Goal: Information Seeking & Learning: Learn about a topic

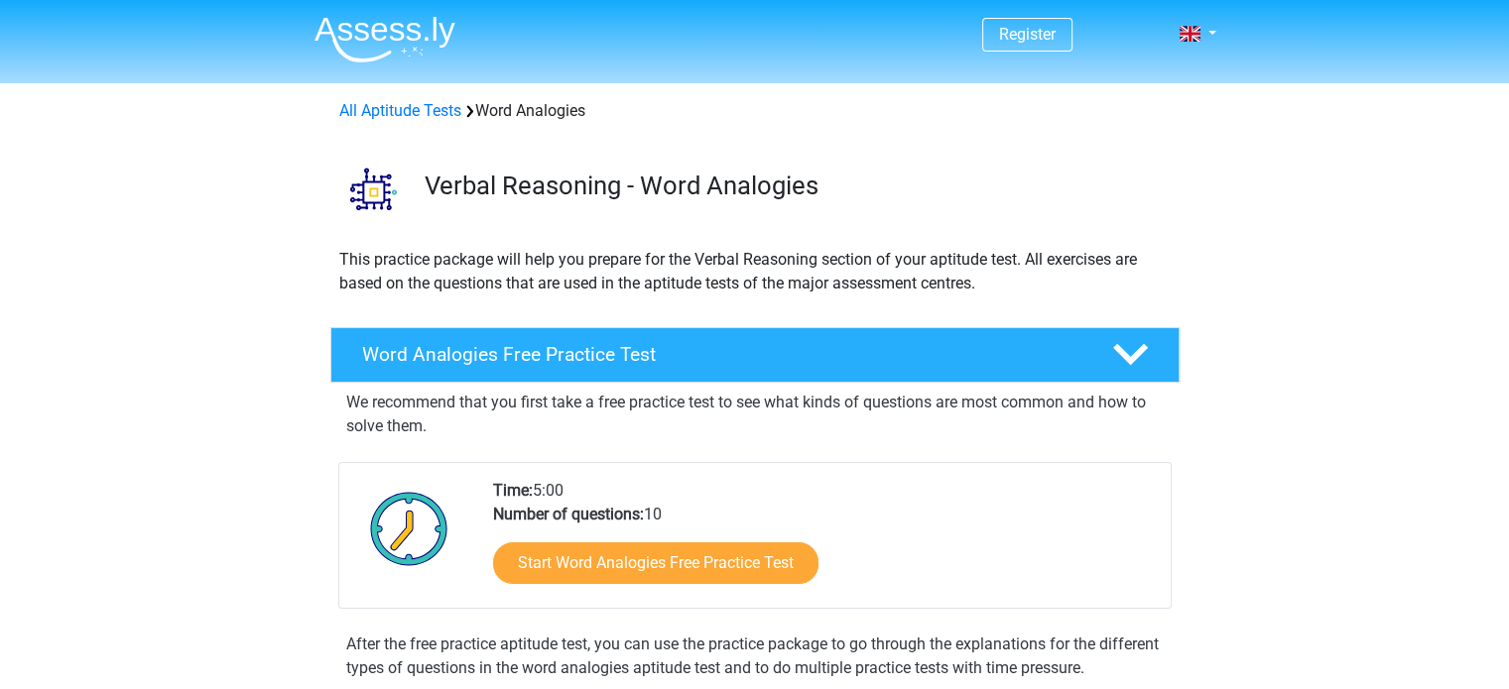
scroll to position [249, 0]
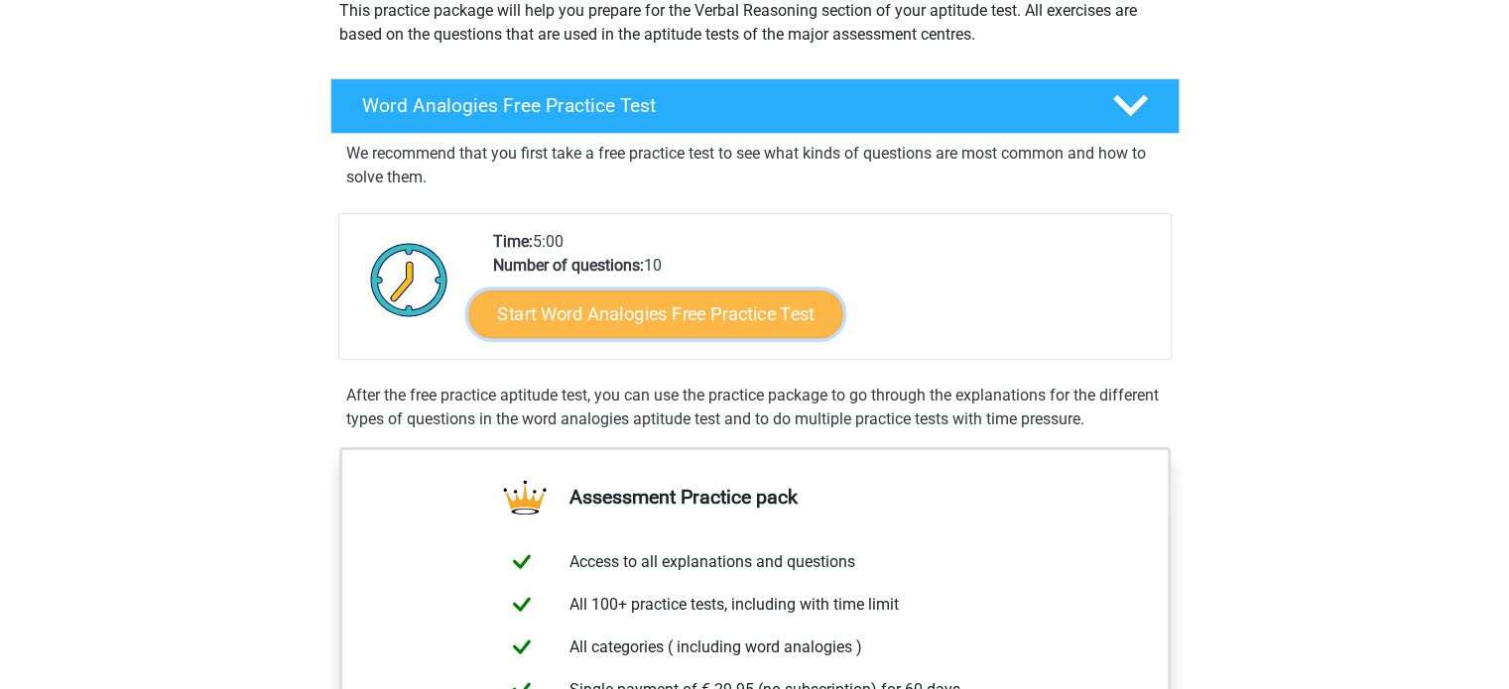
click at [752, 332] on link "Start Word Analogies Free Practice Test" at bounding box center [655, 314] width 374 height 48
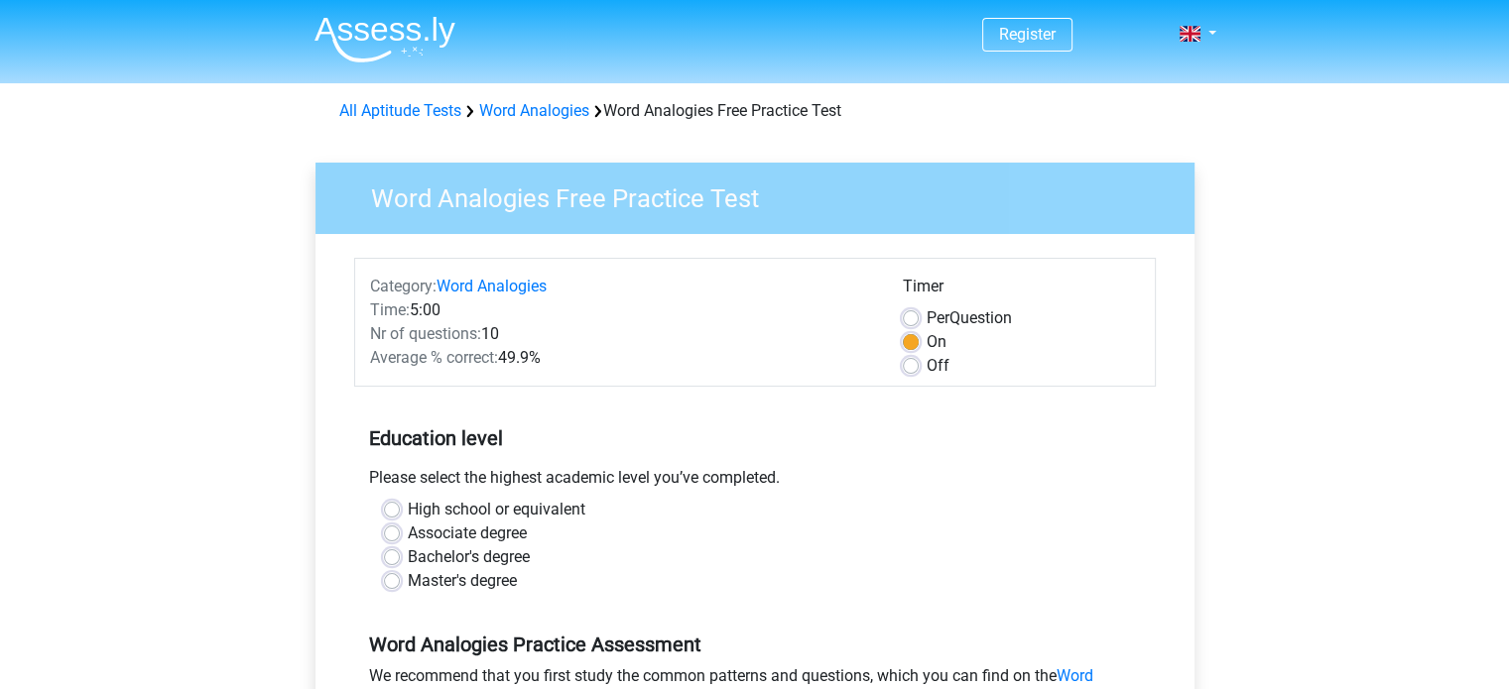
click at [405, 509] on div "High school or equivalent" at bounding box center [755, 510] width 742 height 24
click at [408, 507] on label "High school or equivalent" at bounding box center [497, 510] width 178 height 24
click at [395, 507] on input "High school or equivalent" at bounding box center [392, 508] width 16 height 20
radio input "true"
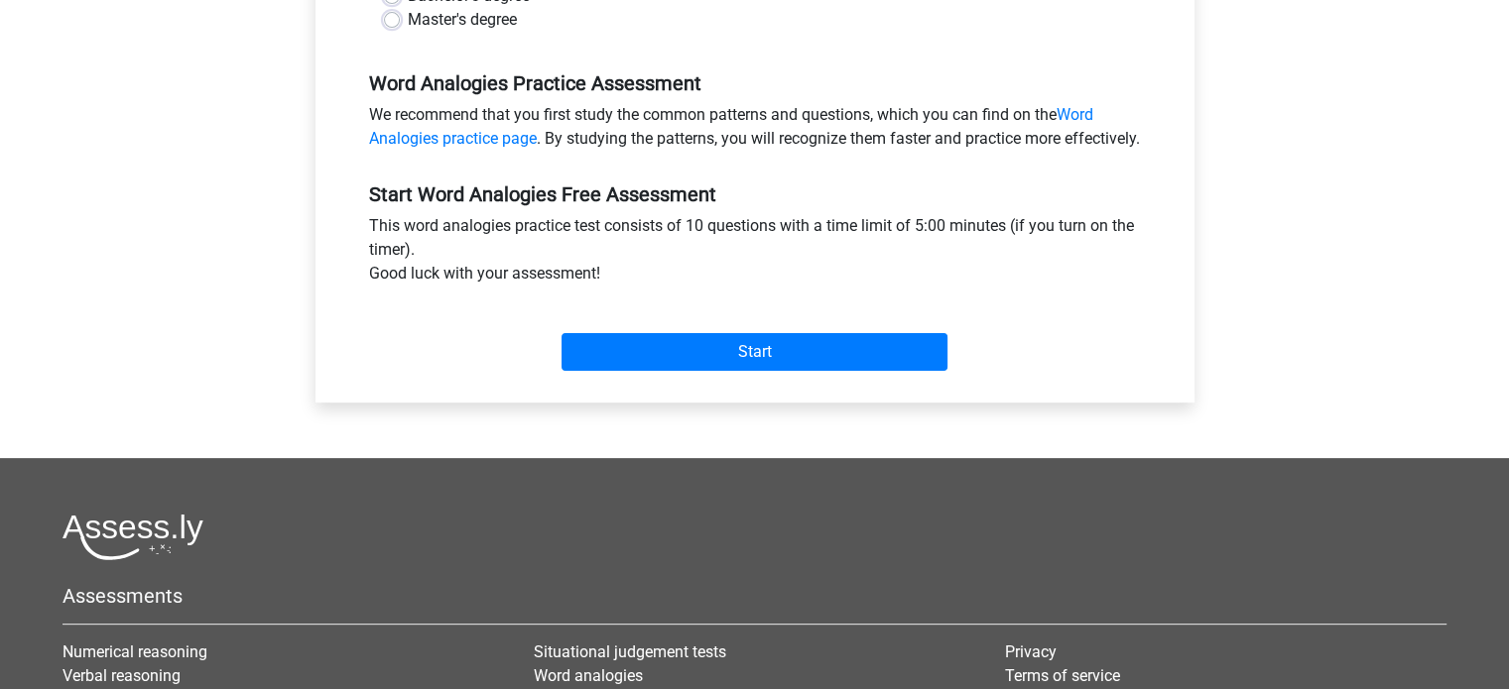
scroll to position [559, 0]
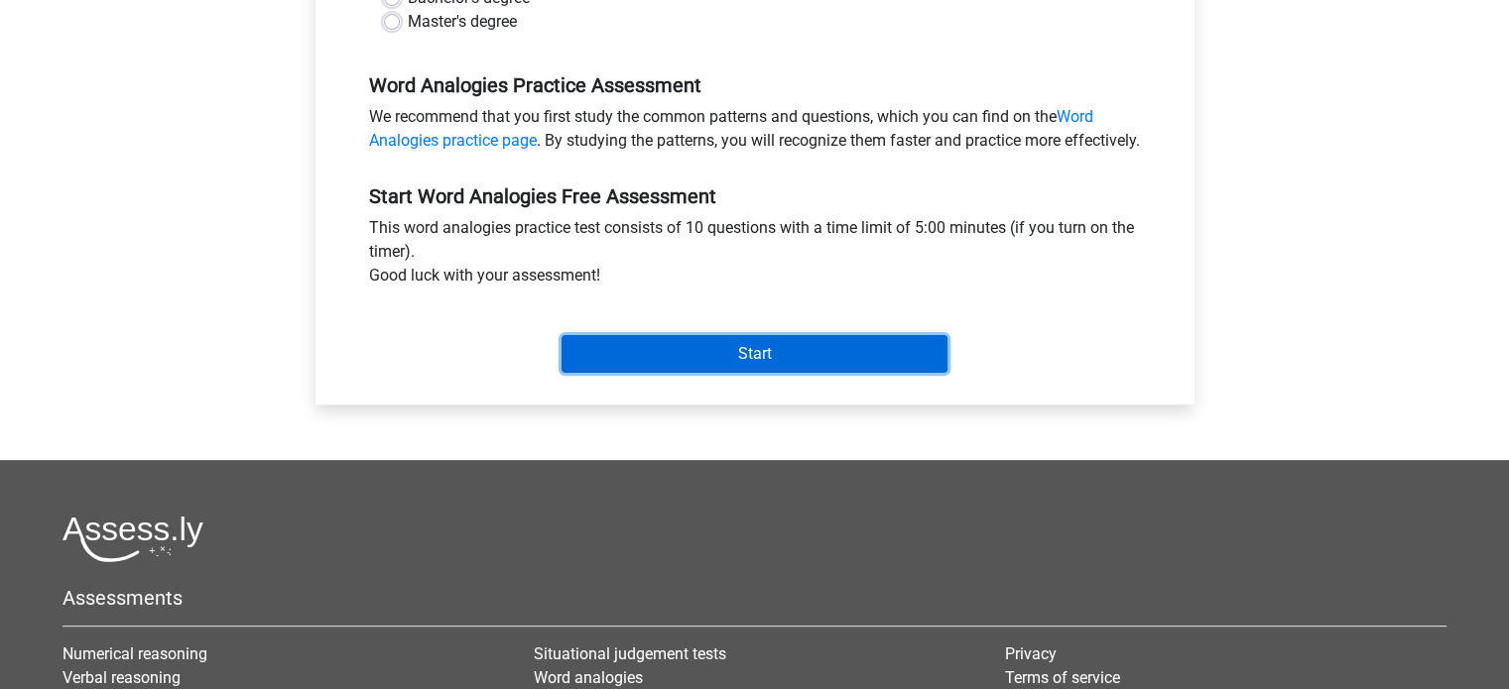
click at [704, 373] on input "Start" at bounding box center [754, 354] width 386 height 38
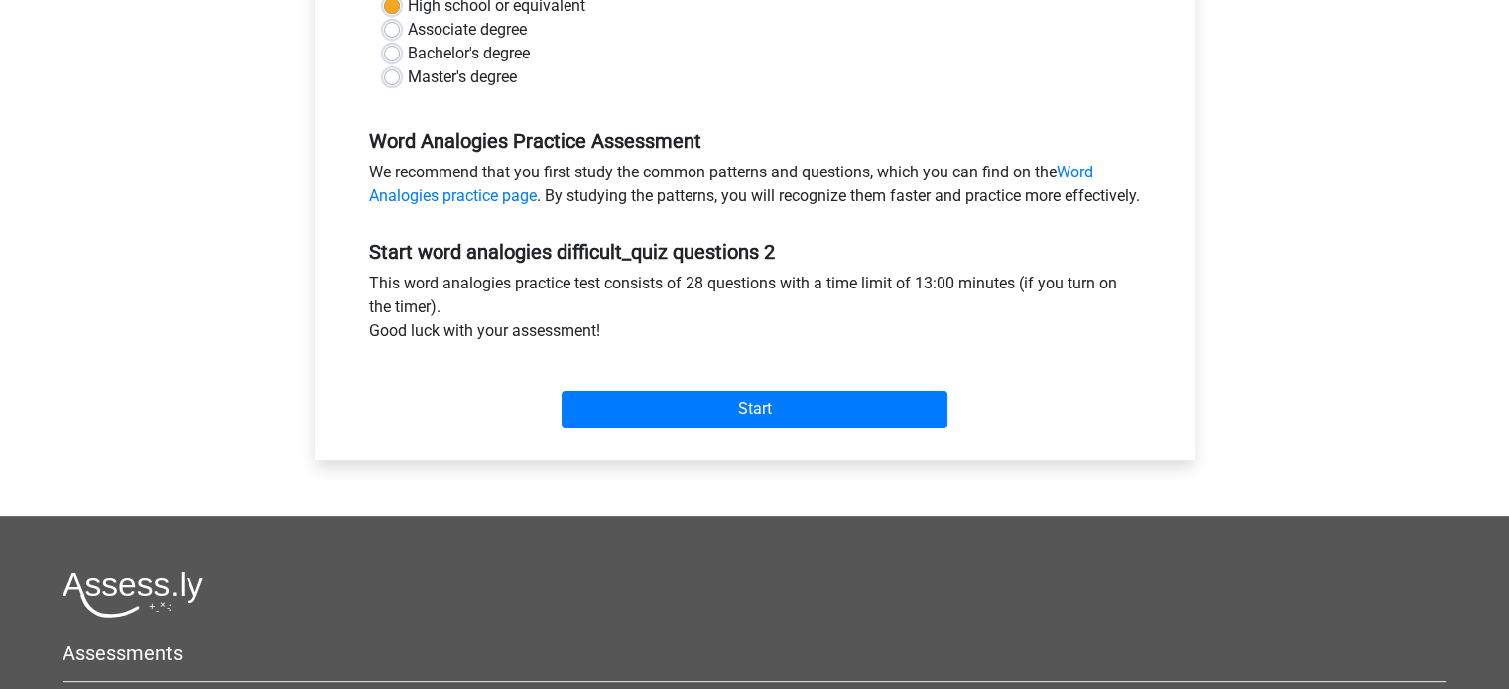
scroll to position [619, 0]
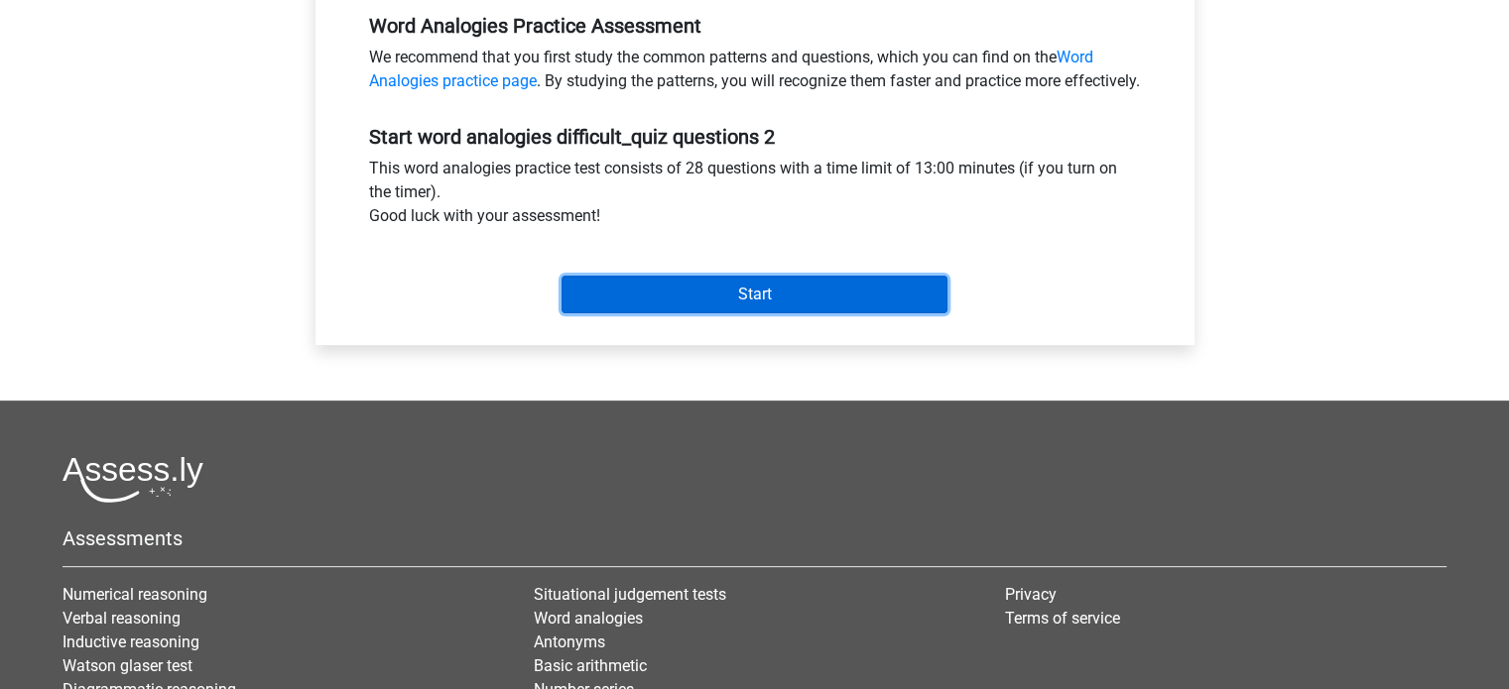
click at [810, 313] on input "Start" at bounding box center [754, 295] width 386 height 38
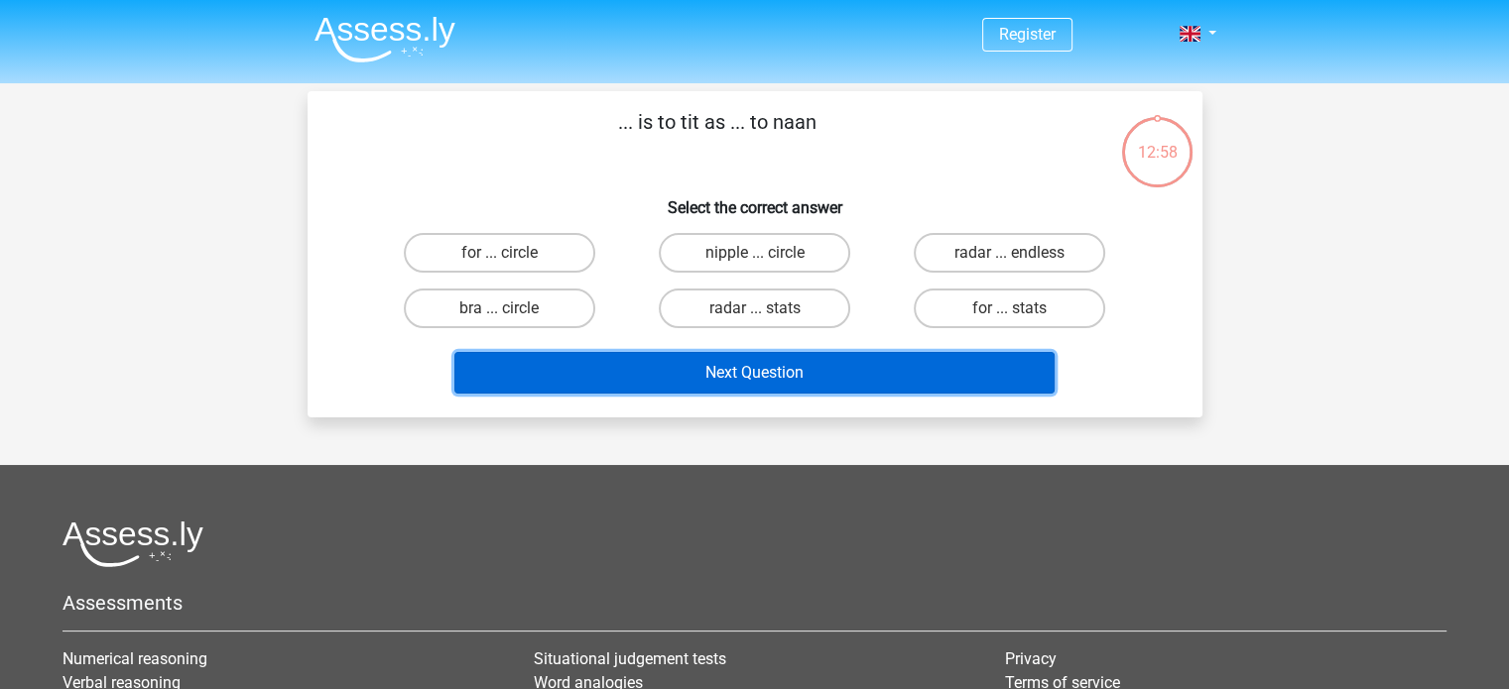
click at [727, 382] on button "Next Question" at bounding box center [754, 373] width 600 height 42
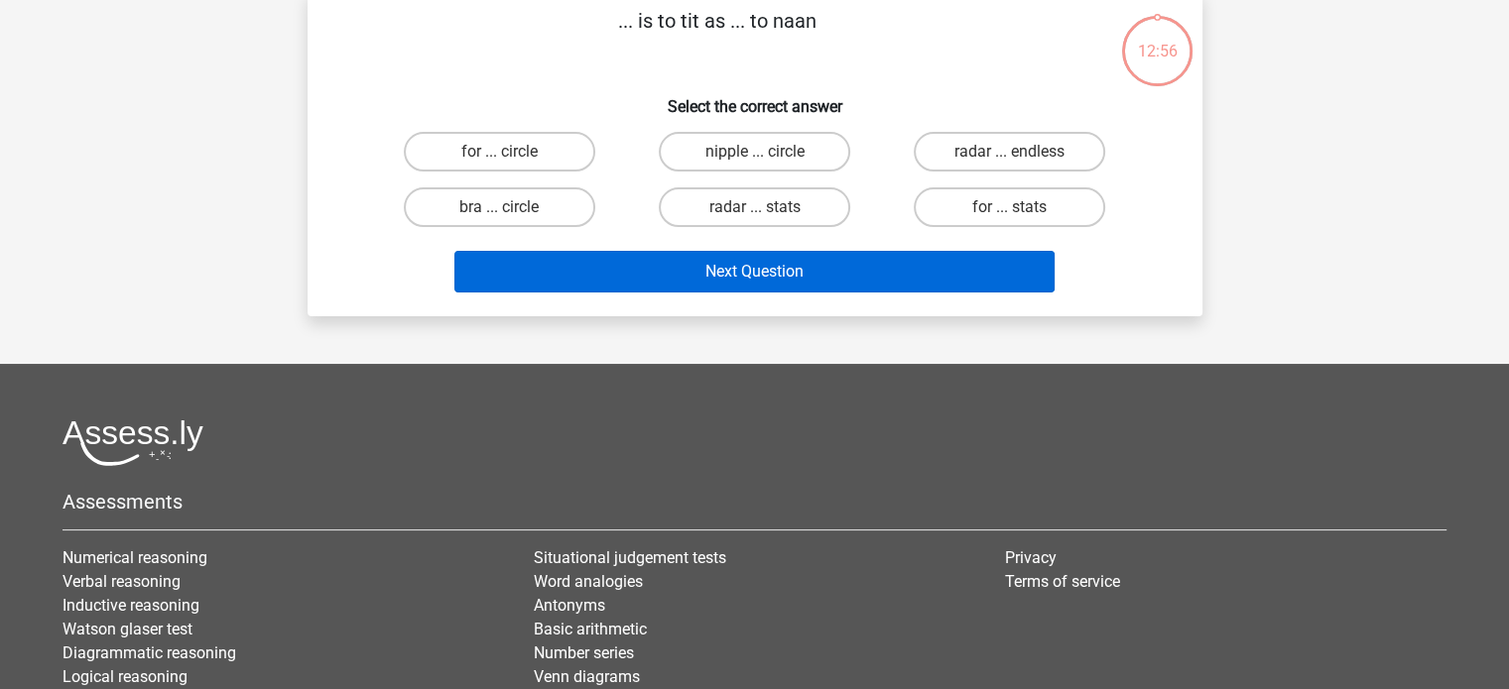
scroll to position [122, 0]
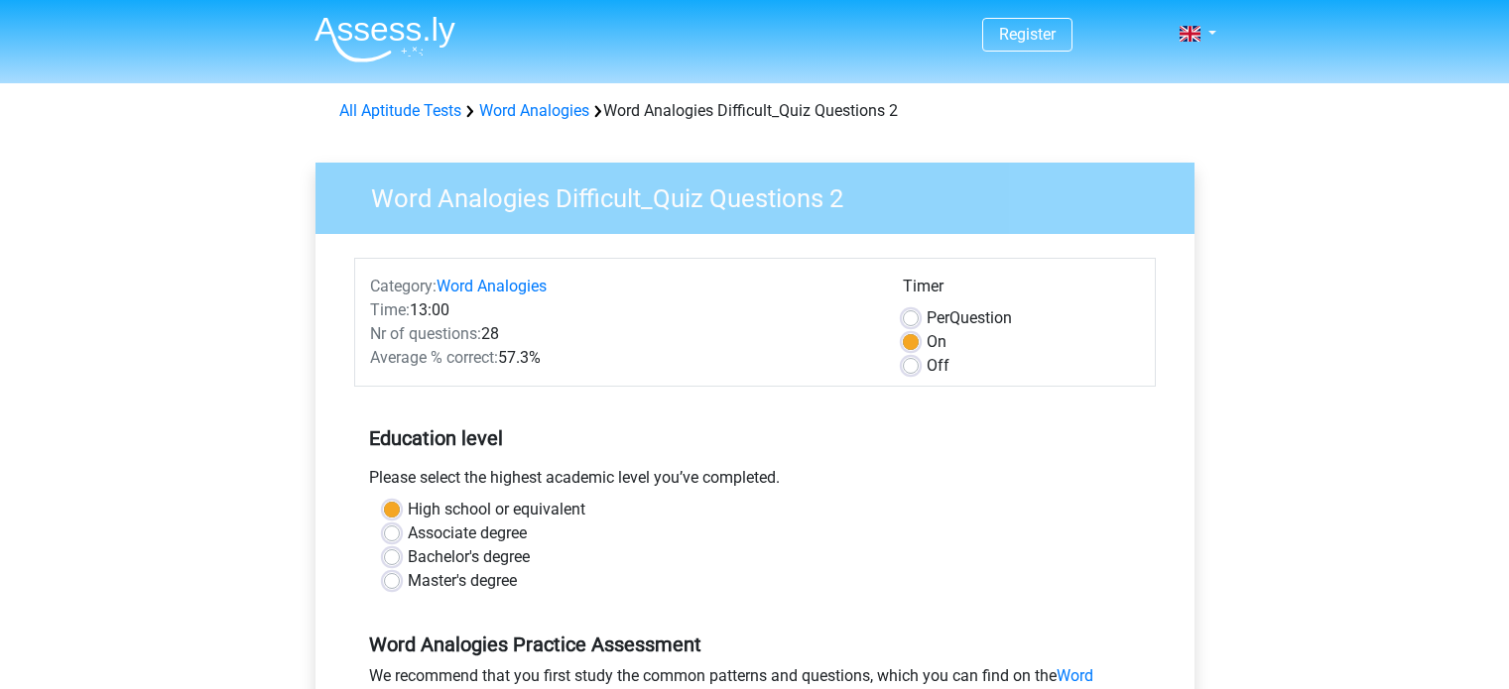
scroll to position [619, 0]
